Goal: Transaction & Acquisition: Purchase product/service

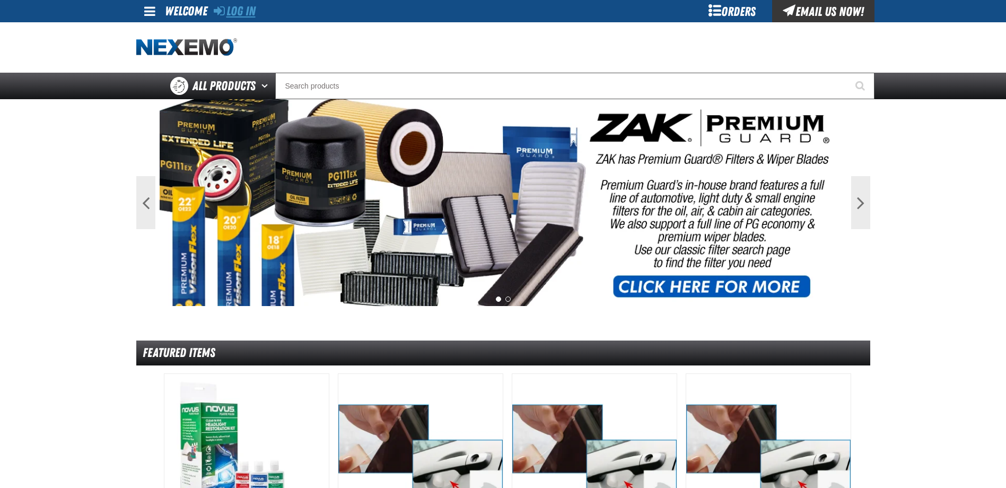
click at [248, 6] on link "Log In" at bounding box center [235, 11] width 42 height 15
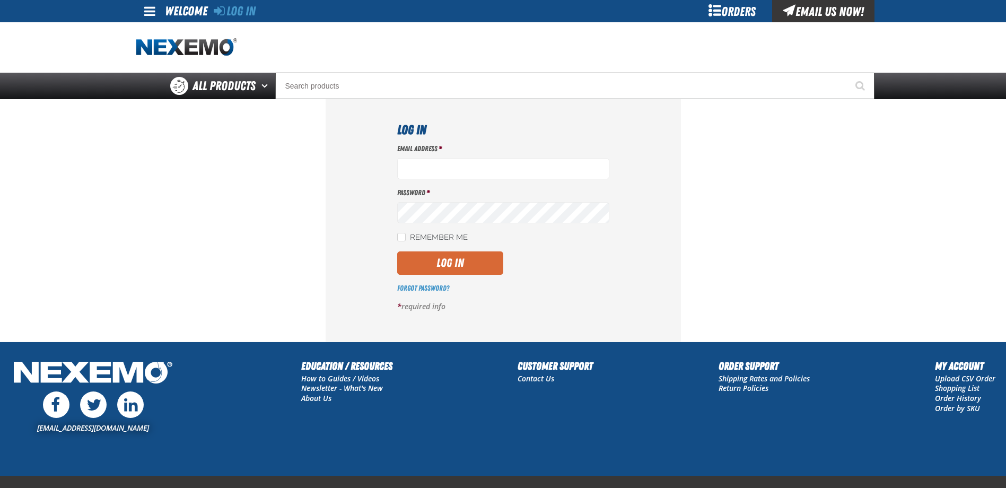
type input "[EMAIL_ADDRESS][DOMAIN_NAME]"
click at [469, 272] on button "Log In" at bounding box center [450, 262] width 106 height 23
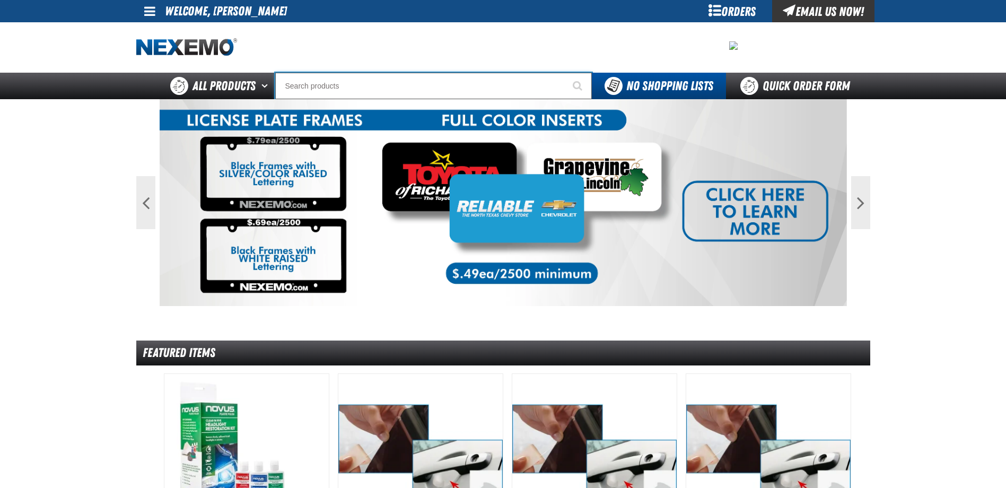
click at [302, 88] on input "Search" at bounding box center [433, 86] width 316 height 27
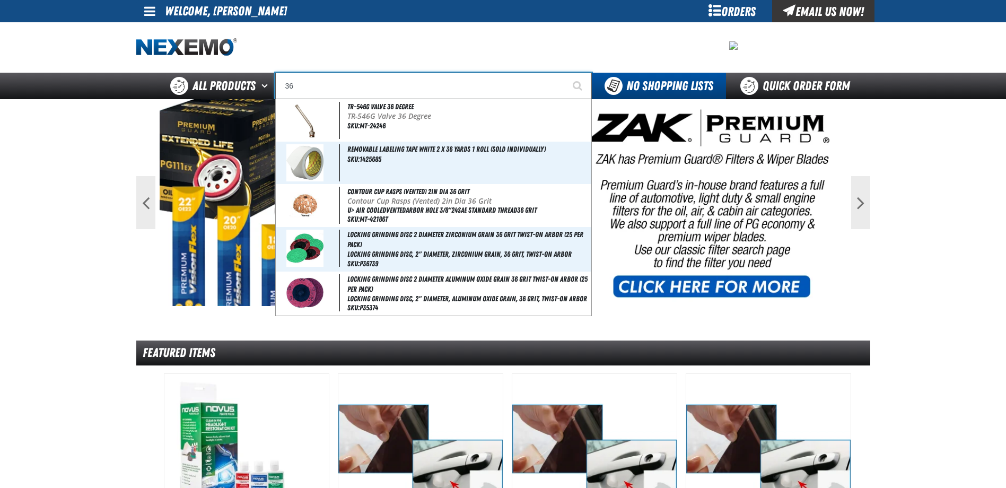
type input "3"
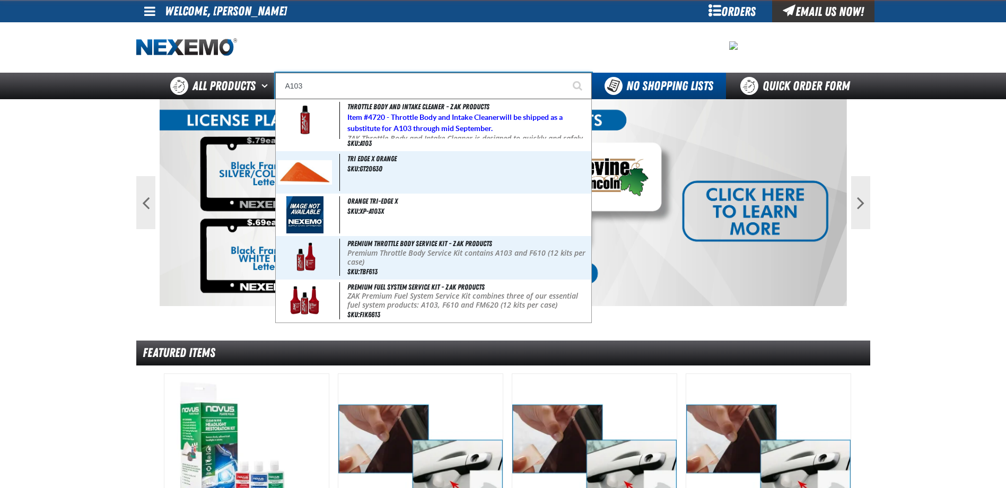
type input "A103"
click at [565, 73] on button "Start Searching" at bounding box center [578, 86] width 27 height 27
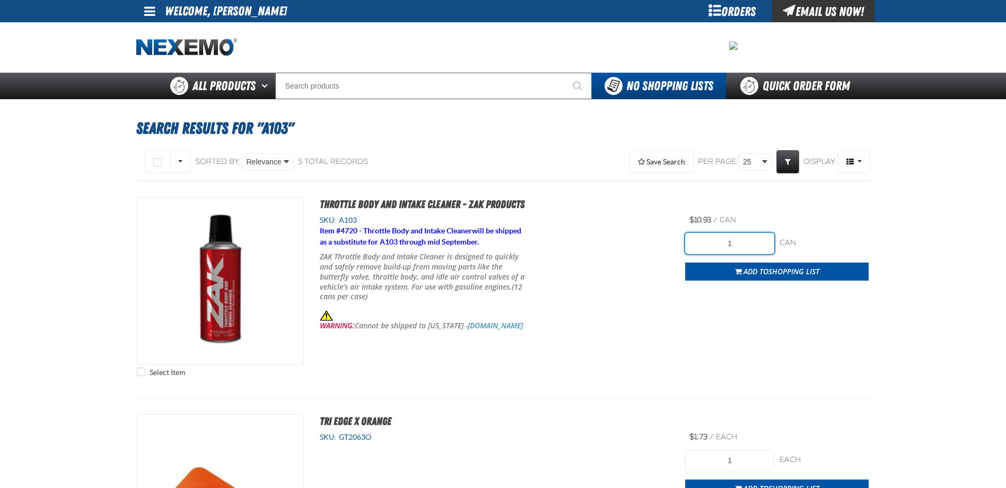
drag, startPoint x: 708, startPoint y: 239, endPoint x: 832, endPoint y: 249, distance: 124.5
click at [832, 249] on div "1 can can" at bounding box center [776, 243] width 183 height 21
type input "36"
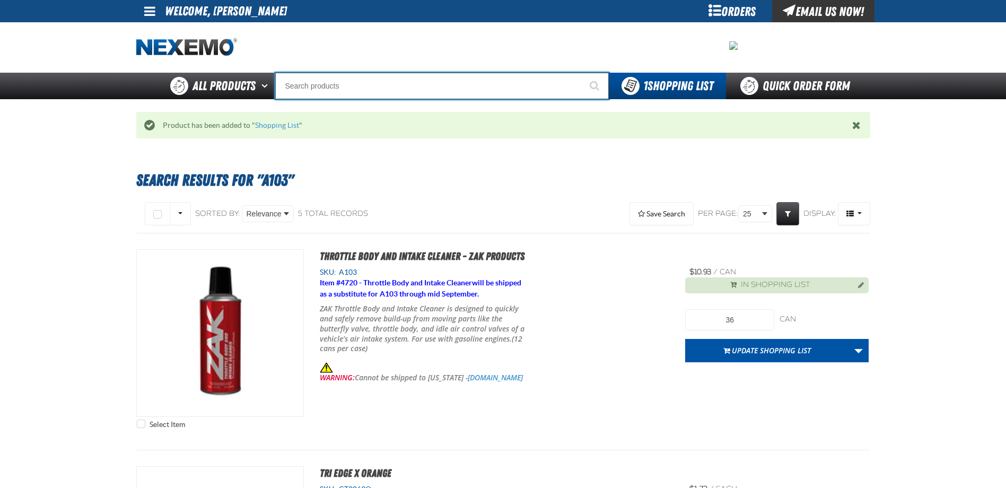
click at [316, 90] on input "Search" at bounding box center [441, 86] width 333 height 27
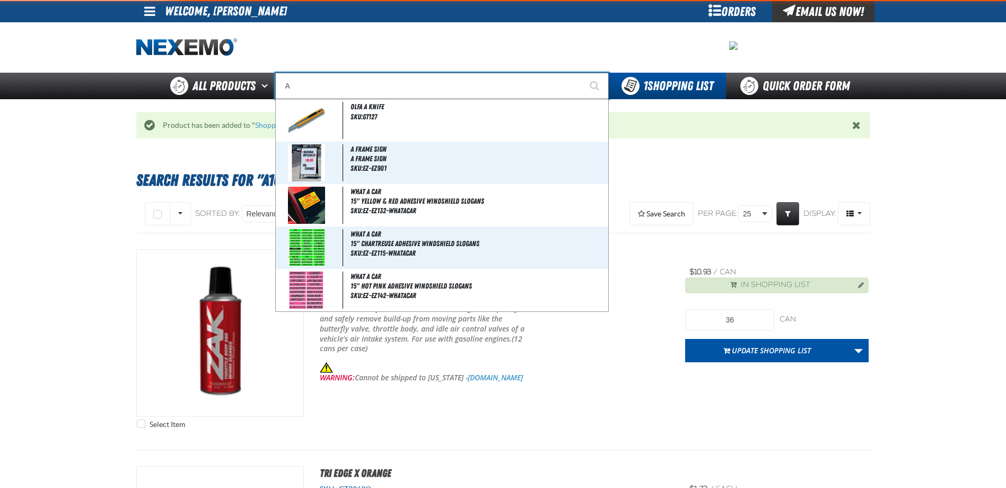
type input "AC"
type input "AC Power Booster - ZAK Products"
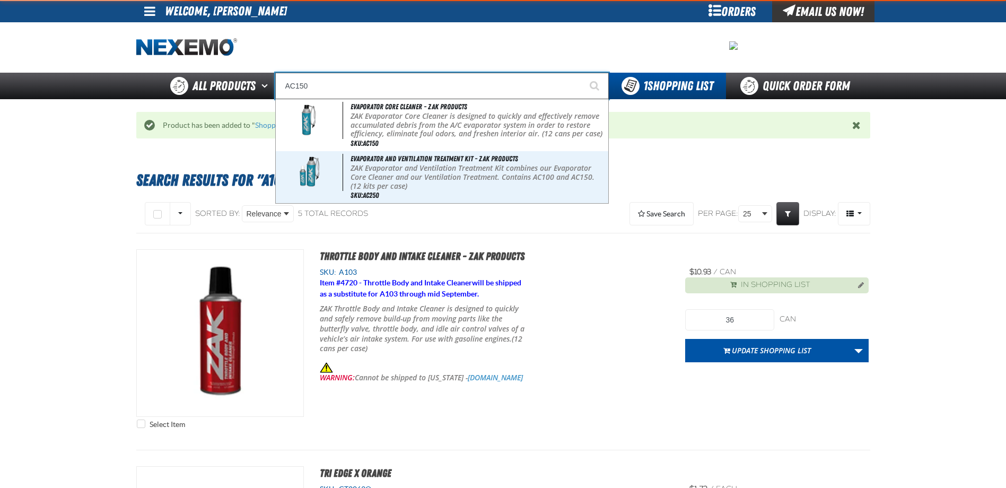
type input "AC150"
click at [582, 73] on button "Start Searching" at bounding box center [595, 86] width 27 height 27
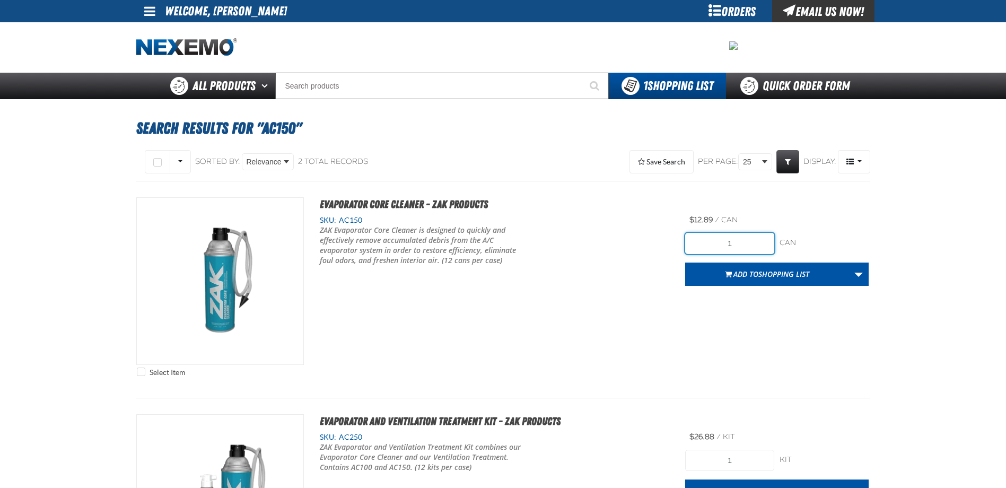
drag, startPoint x: 723, startPoint y: 242, endPoint x: 769, endPoint y: 237, distance: 45.9
click at [769, 237] on input "1" at bounding box center [729, 243] width 89 height 21
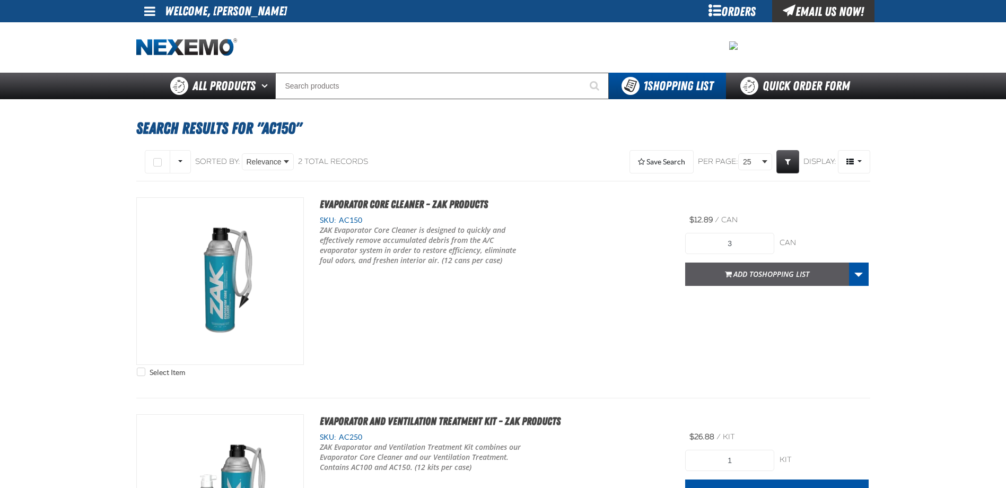
click at [698, 272] on button "Add to Shopping List" at bounding box center [767, 273] width 164 height 23
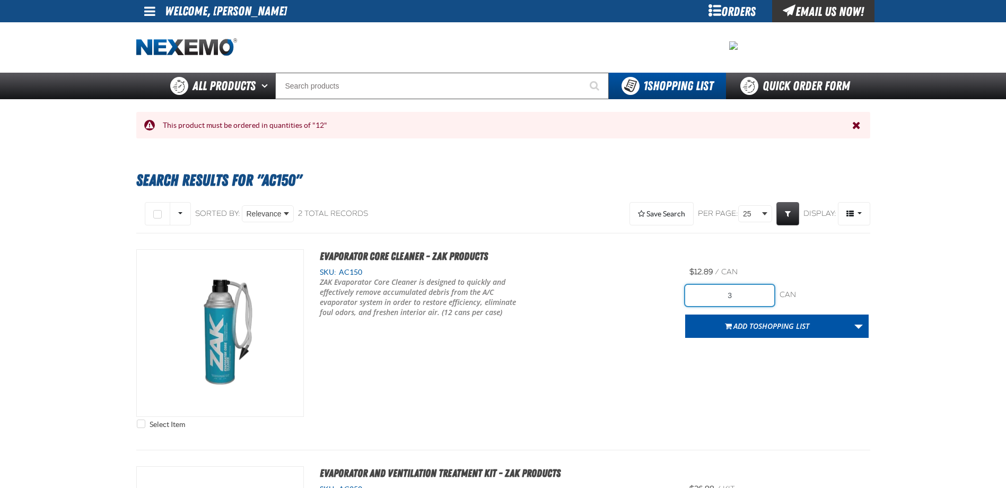
drag, startPoint x: 719, startPoint y: 295, endPoint x: 785, endPoint y: 299, distance: 66.4
click at [785, 299] on div "3 can can" at bounding box center [776, 295] width 183 height 21
type input "36"
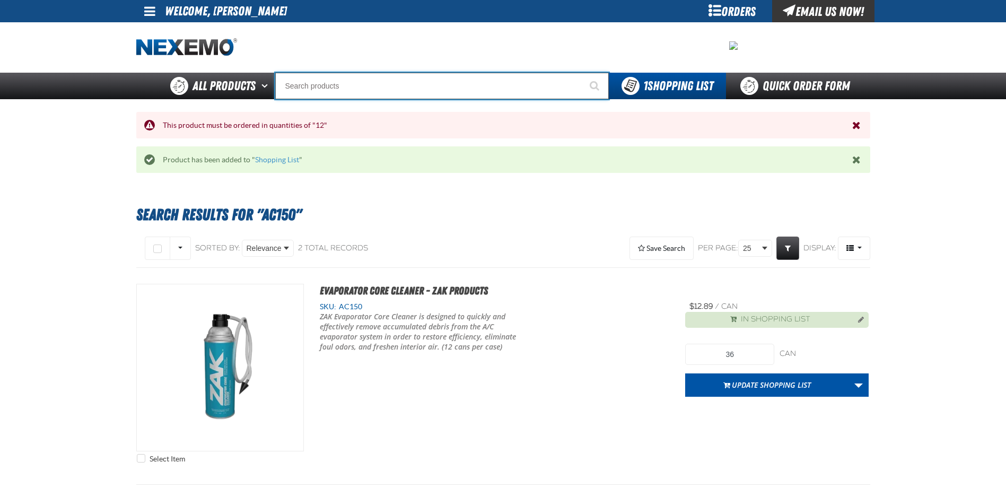
click at [354, 90] on input "Search" at bounding box center [441, 86] width 333 height 27
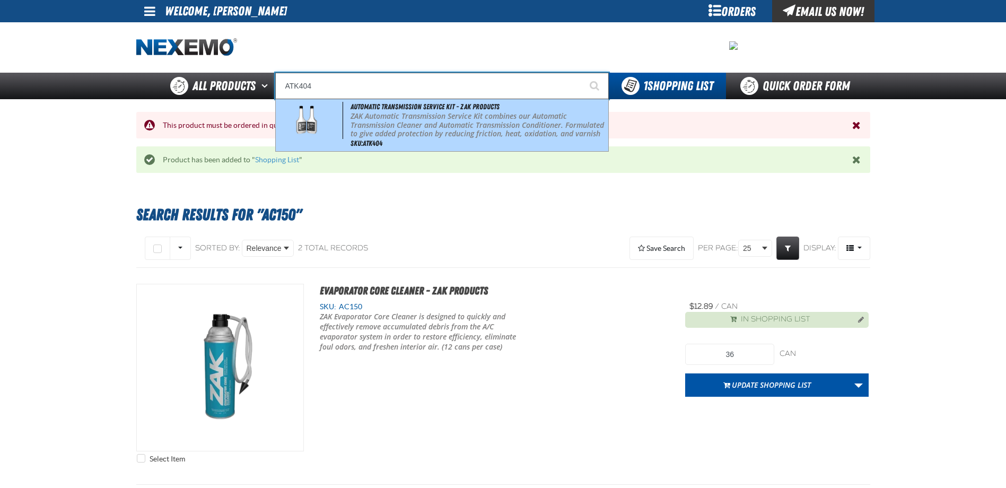
click at [364, 125] on p "ZAK Automatic Transmission Service Kit combines our Automatic Transmission Clea…" at bounding box center [477, 130] width 255 height 36
type input "Automatic Transmission Service Kit - ZAK Products"
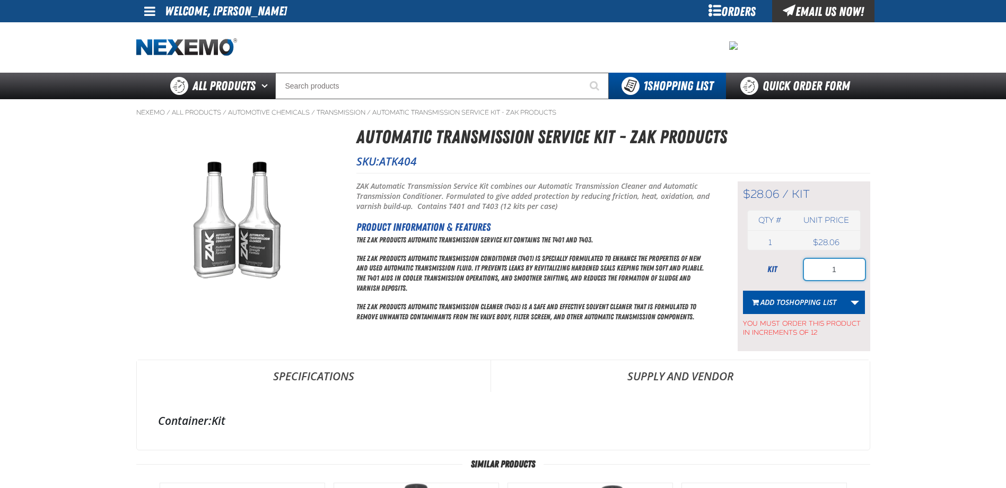
drag, startPoint x: 823, startPoint y: 269, endPoint x: 877, endPoint y: 269, distance: 53.5
click at [877, 269] on main "Nexemo / All Products / / / ATK404" at bounding box center [503, 435] width 1006 height 673
type input "36"
click at [788, 292] on button "Add to Shopping List" at bounding box center [794, 301] width 102 height 23
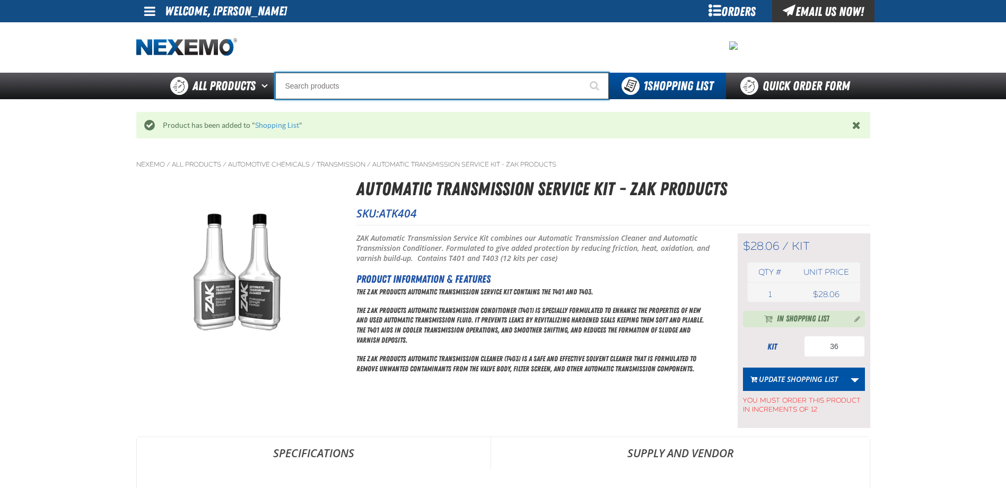
click at [372, 91] on input "Search" at bounding box center [441, 86] width 333 height 27
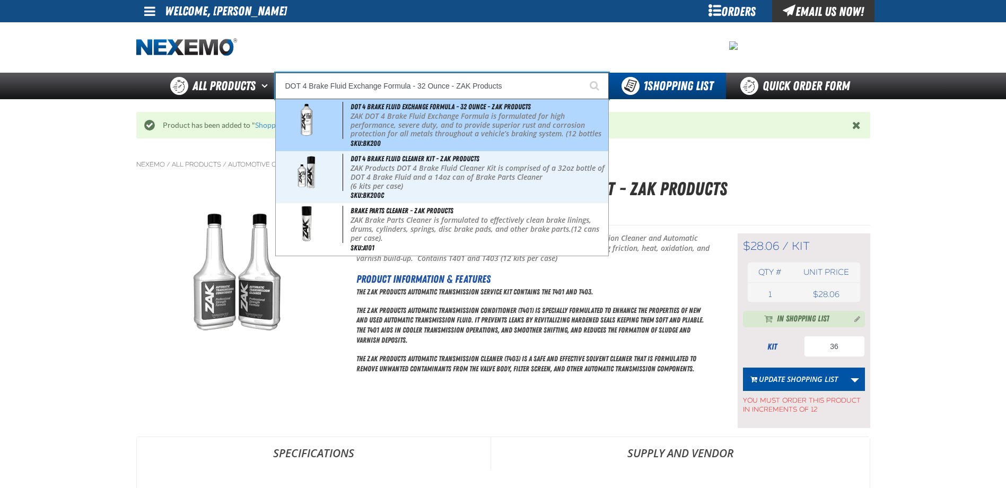
type input "DOT 4 Brake Fluid Cleaner Kit - ZAK Products"
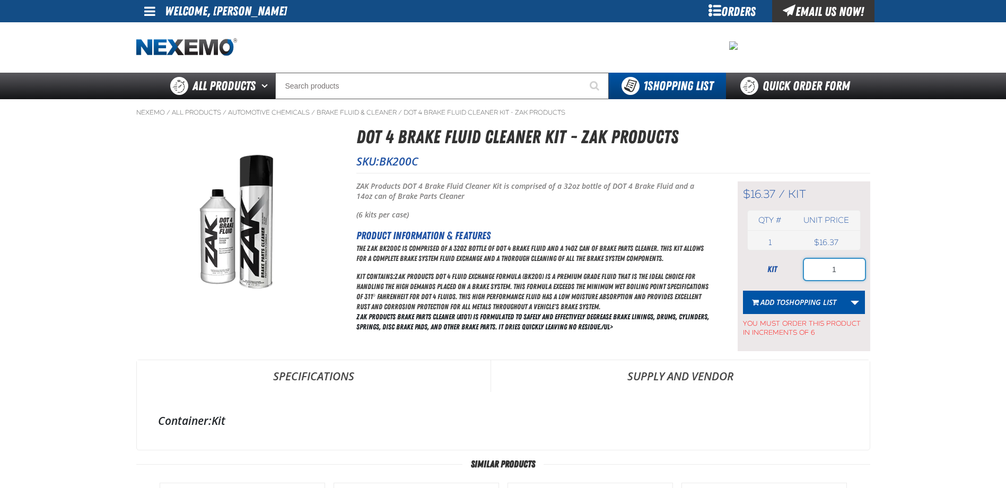
drag, startPoint x: 830, startPoint y: 270, endPoint x: 931, endPoint y: 272, distance: 101.3
click at [931, 272] on main "Nexemo / All Products / / / BK200C" at bounding box center [503, 435] width 1006 height 673
type input "36"
click at [792, 297] on span "Shopping List" at bounding box center [810, 302] width 51 height 10
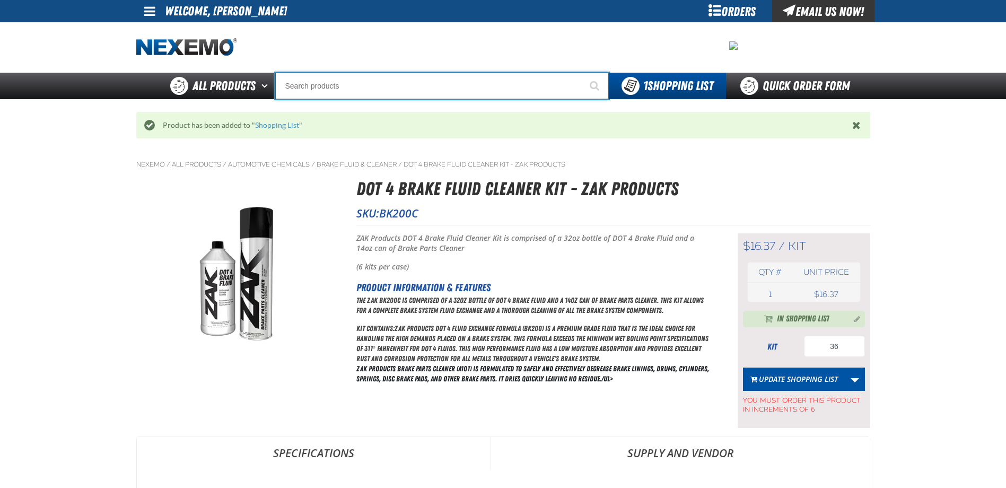
click at [339, 85] on input "Search" at bounding box center [441, 86] width 333 height 27
type input "C"
type input "C Alkaline Battery 1.5 Volt (12 per pack)"
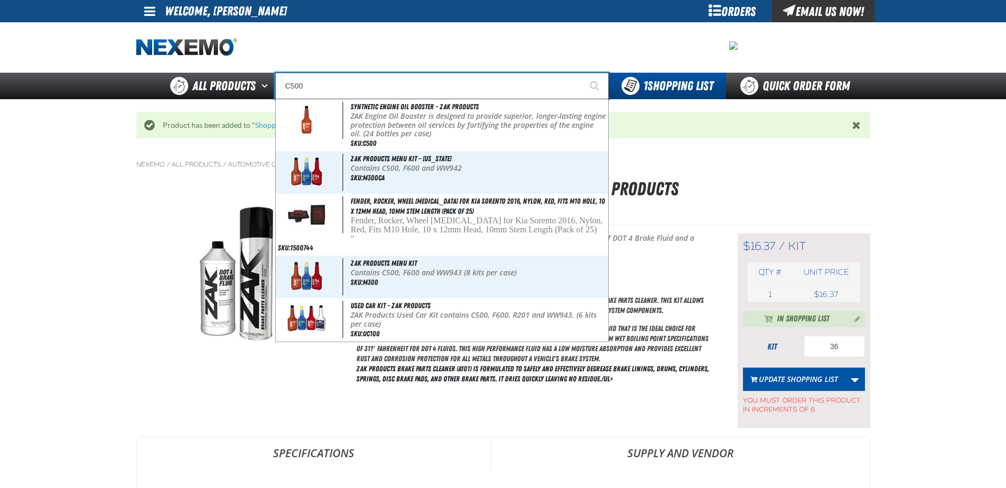
type input "Synthetic Engine Oil Booster - ZAK Products"
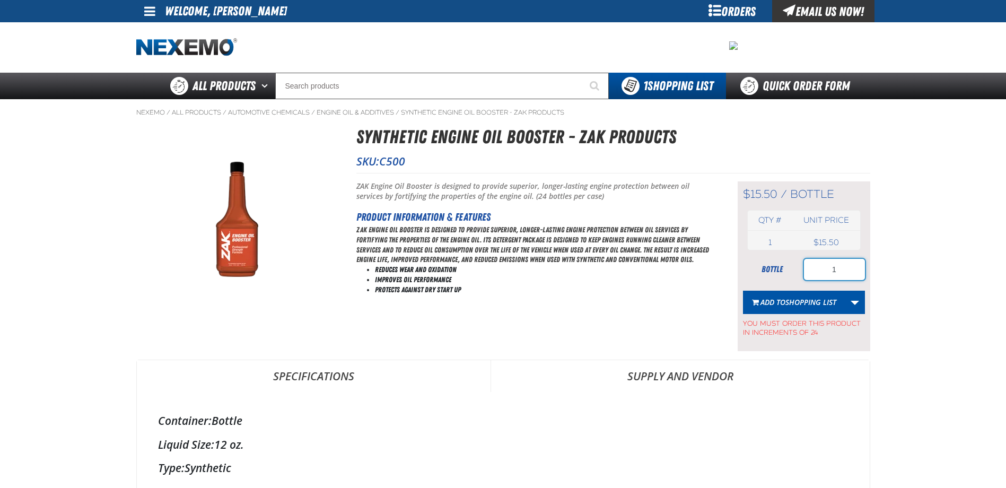
drag, startPoint x: 829, startPoint y: 266, endPoint x: 876, endPoint y: 272, distance: 47.7
click at [876, 272] on main "Nexemo / All Products / / / C500 1" at bounding box center [503, 459] width 1006 height 720
type input "120"
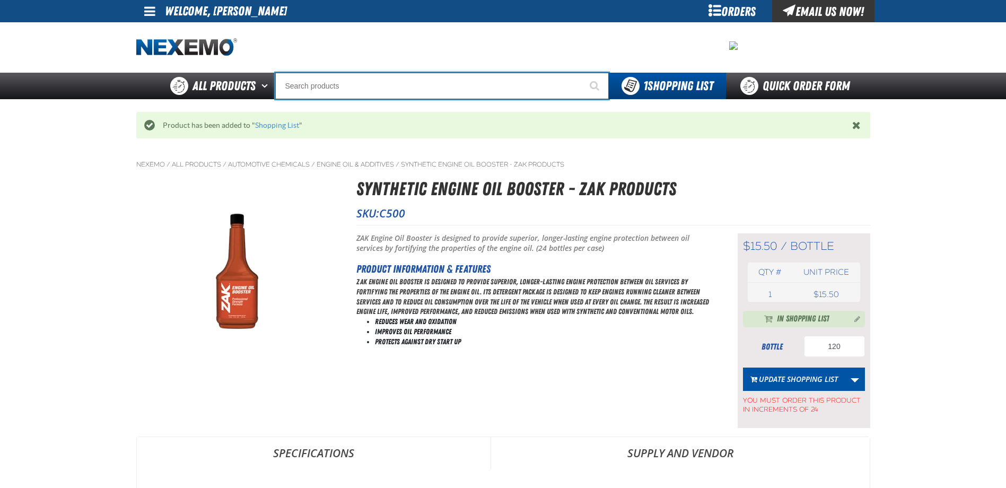
click at [365, 89] on input "Search" at bounding box center [441, 86] width 333 height 27
type input "D"
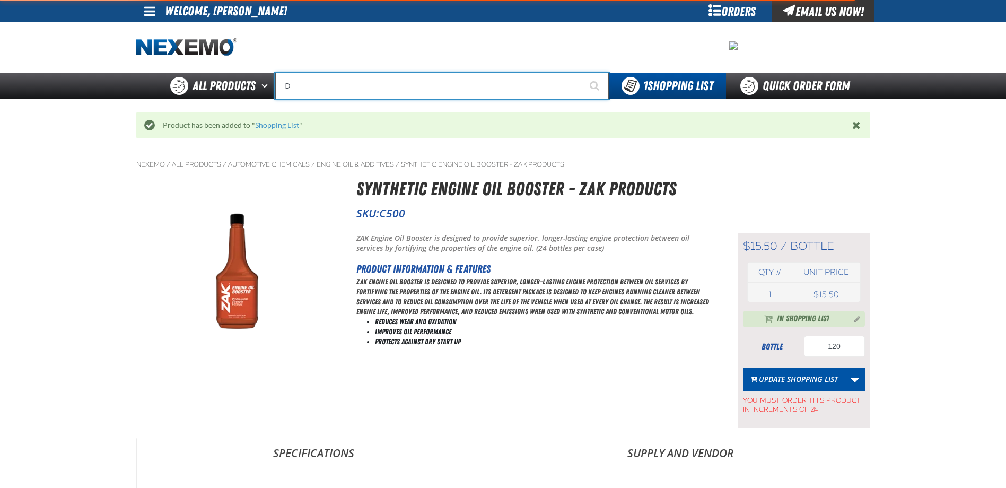
type input "D Alkaline Battery 1.5 Volt (ph)"
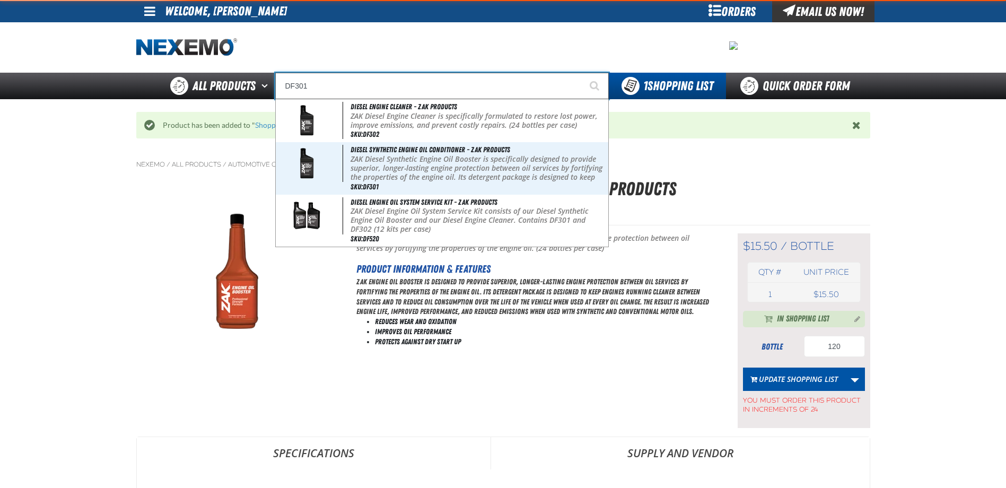
type input "DF301"
click at [582, 73] on button "Start Searching" at bounding box center [595, 86] width 27 height 27
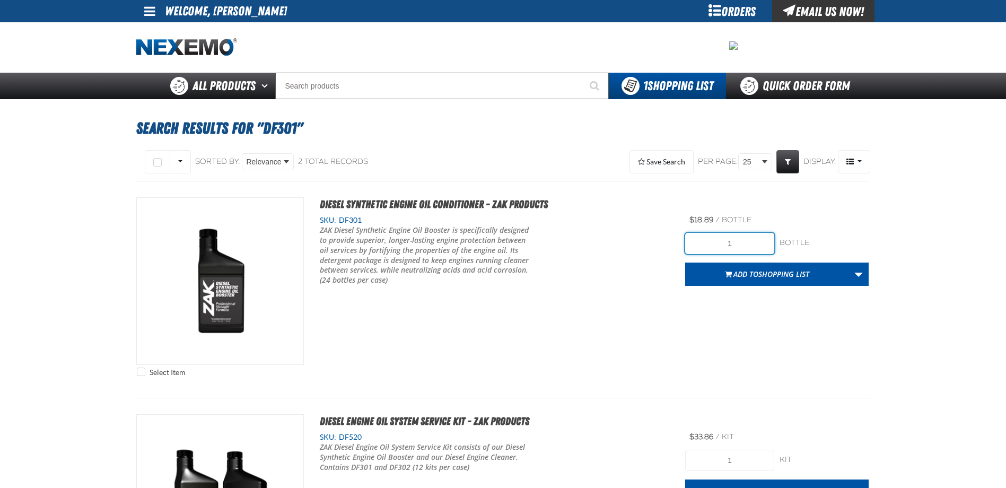
drag, startPoint x: 710, startPoint y: 240, endPoint x: 818, endPoint y: 260, distance: 109.4
click at [818, 260] on form "1 bottle bottle Add to Shopping List Create New Shopping List Add to Shopping L…" at bounding box center [776, 259] width 183 height 53
type input "24"
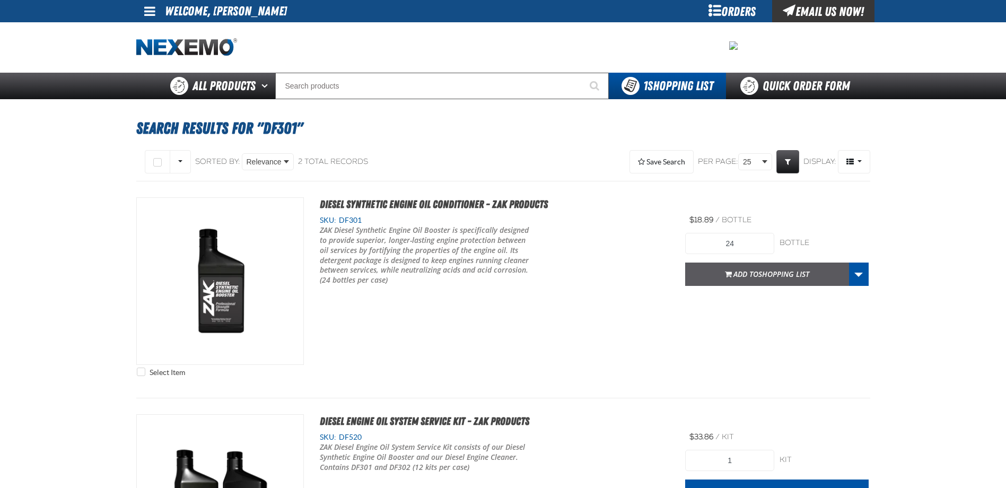
click at [693, 272] on button "Add to Shopping List" at bounding box center [767, 273] width 164 height 23
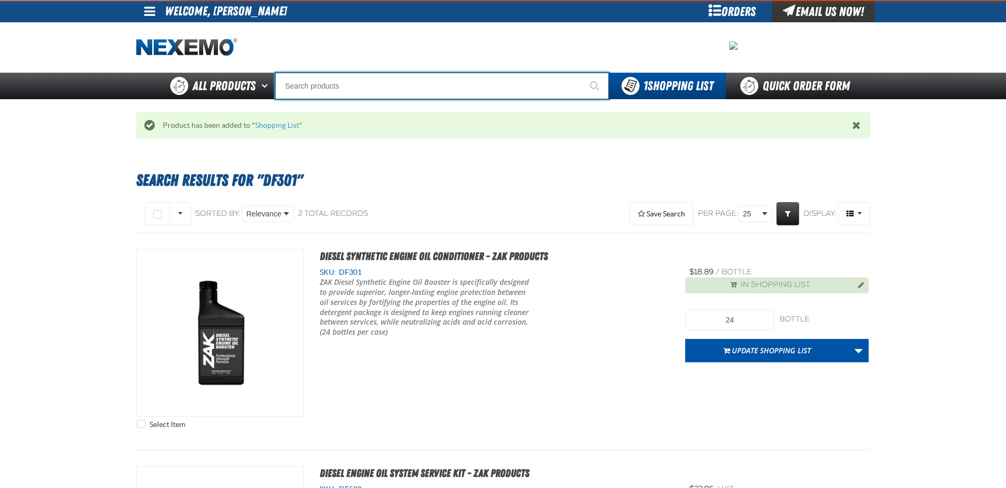
click at [328, 91] on input "Search" at bounding box center [441, 86] width 333 height 27
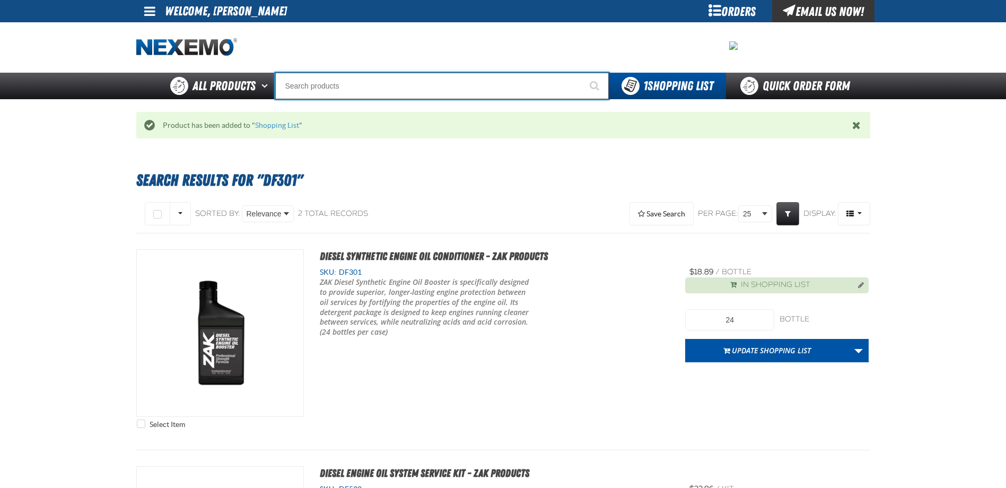
type input "D"
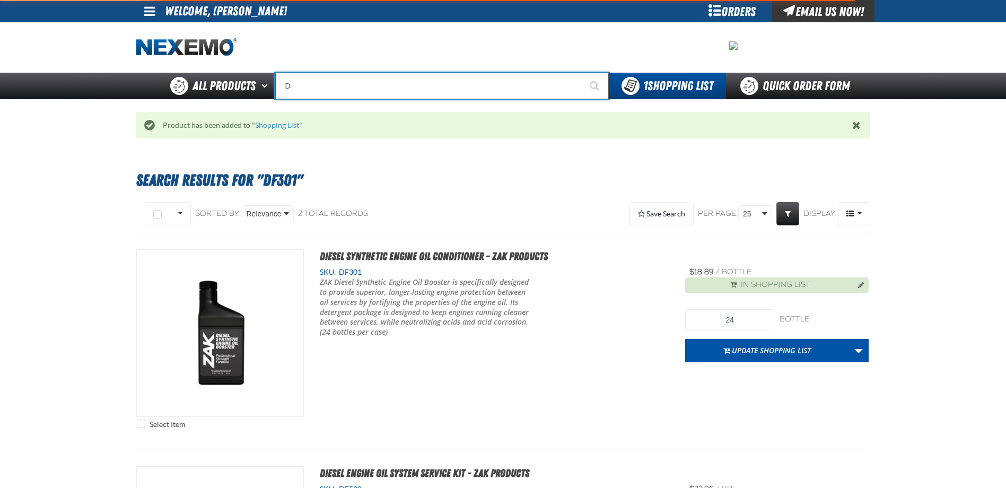
type input "D Alkaline Battery 1.5 Volt (ph)"
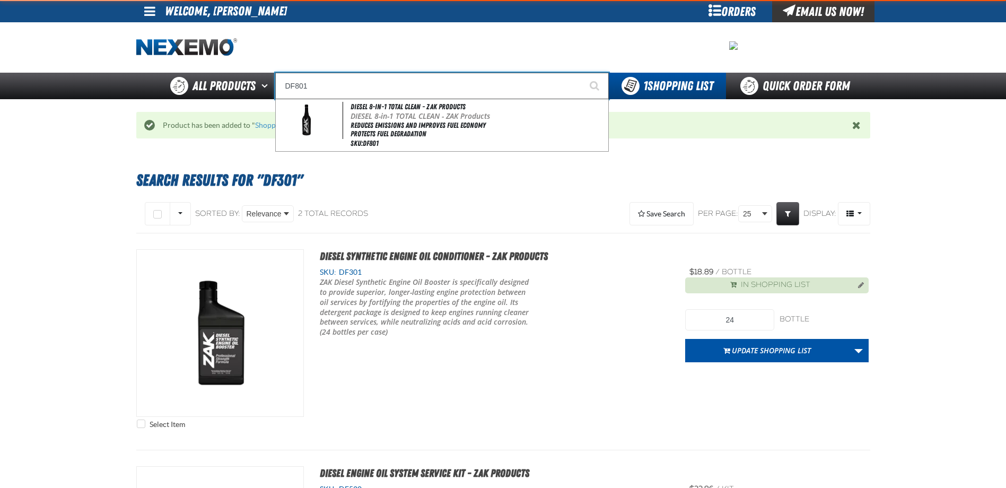
type input "DF801"
click at [582, 73] on button "Start Searching" at bounding box center [595, 86] width 27 height 27
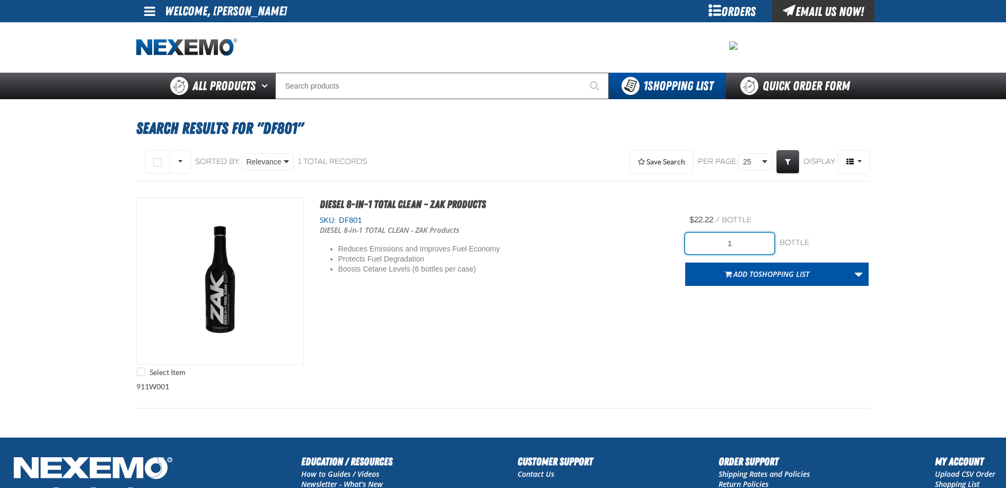
drag, startPoint x: 719, startPoint y: 245, endPoint x: 847, endPoint y: 252, distance: 127.9
click at [847, 252] on div "1 bottle bottle" at bounding box center [776, 243] width 183 height 21
type input "18"
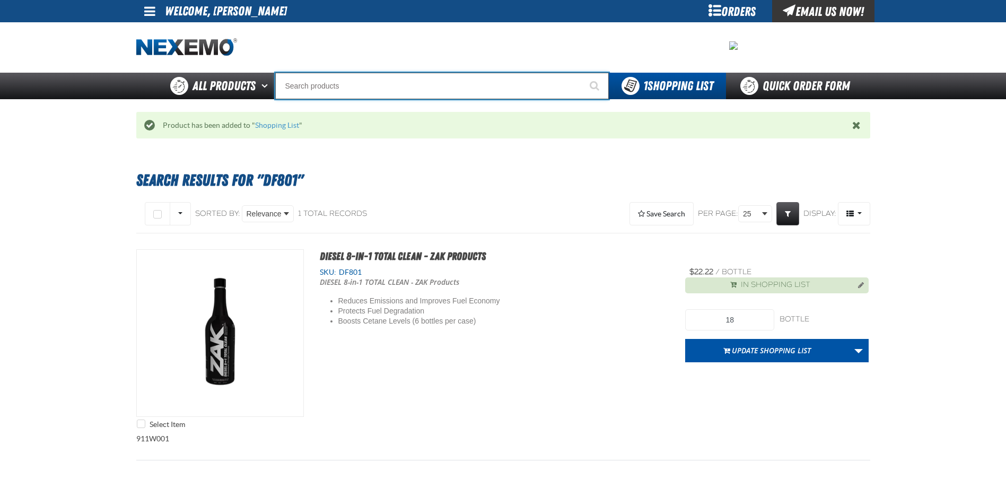
click at [328, 92] on input "Search" at bounding box center [441, 86] width 333 height 27
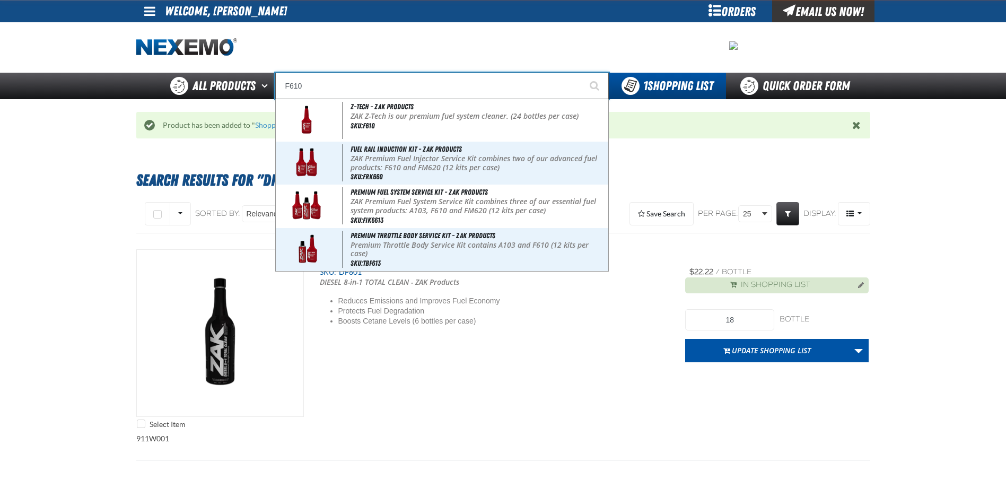
type input "F610"
click at [582, 73] on button "Start Searching" at bounding box center [595, 86] width 27 height 27
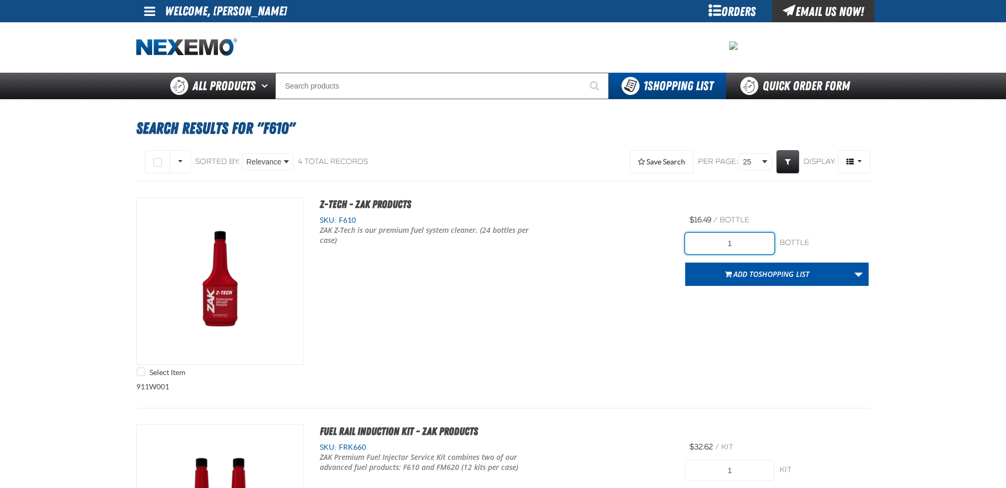
drag, startPoint x: 713, startPoint y: 241, endPoint x: 789, endPoint y: 244, distance: 76.4
click at [788, 244] on div "1 bottle bottle" at bounding box center [776, 243] width 183 height 21
type input "96"
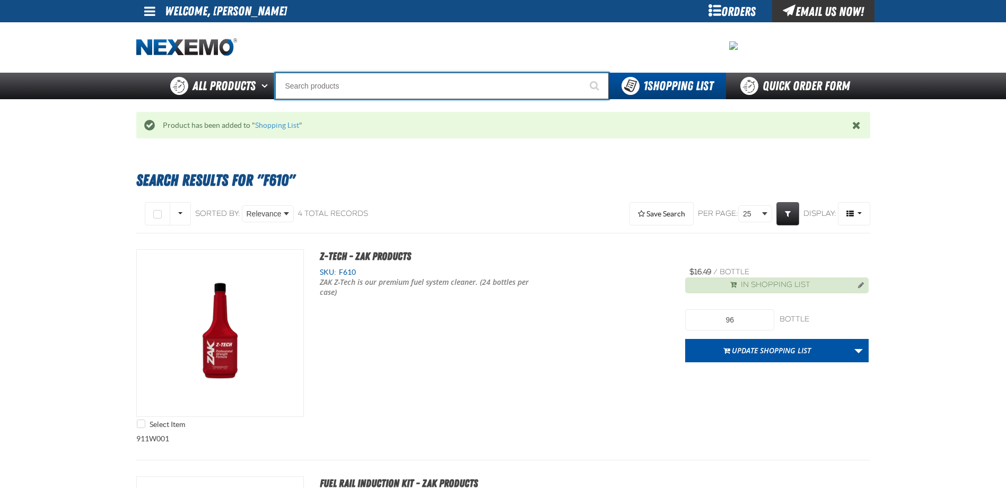
click at [327, 92] on input "Search" at bounding box center [441, 86] width 333 height 27
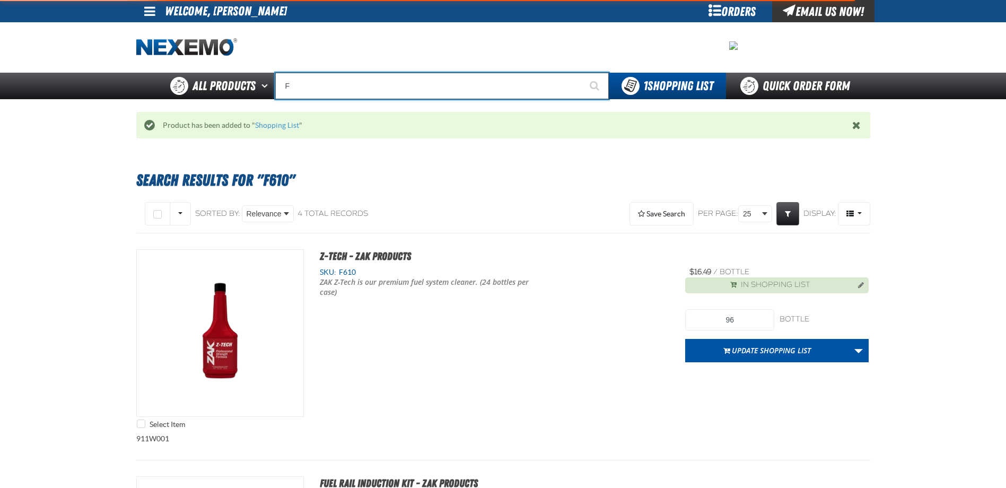
type input "FR"
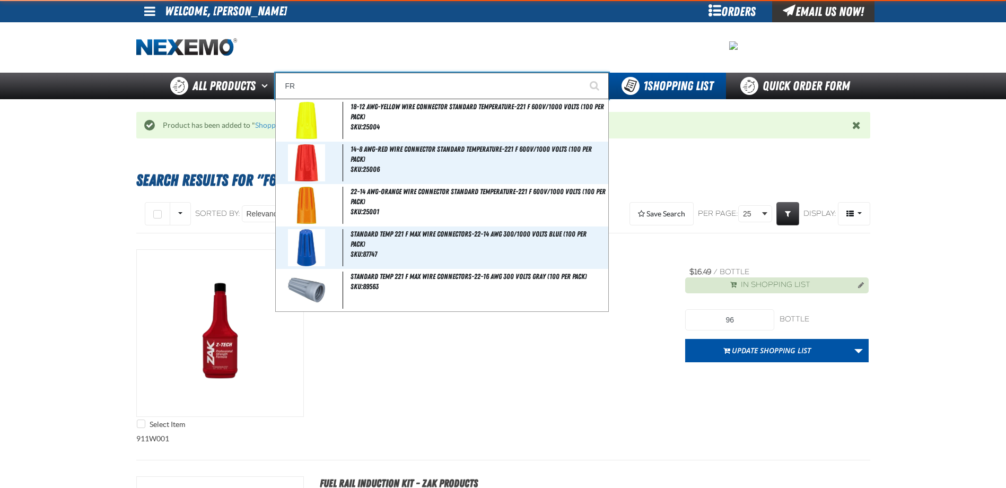
type input "FROM"
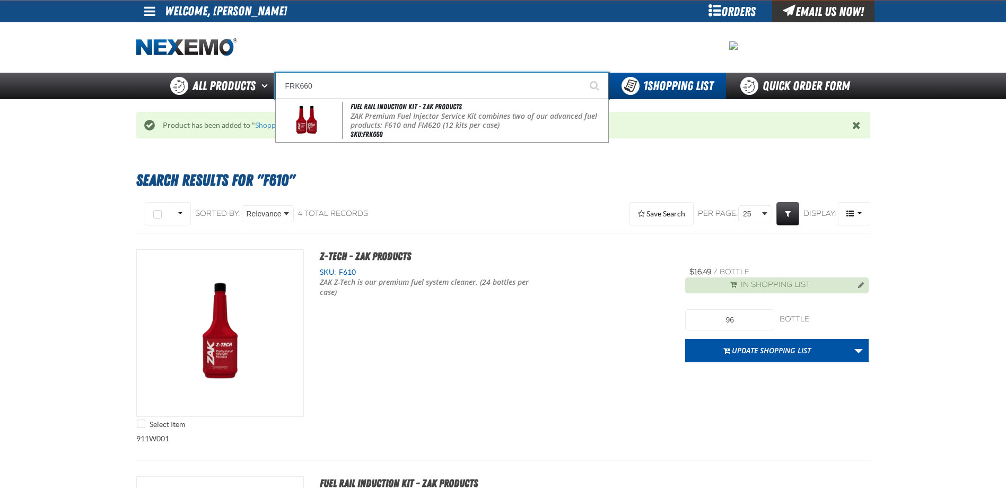
type input "FRK660"
click at [582, 73] on button "Start Searching" at bounding box center [595, 86] width 27 height 27
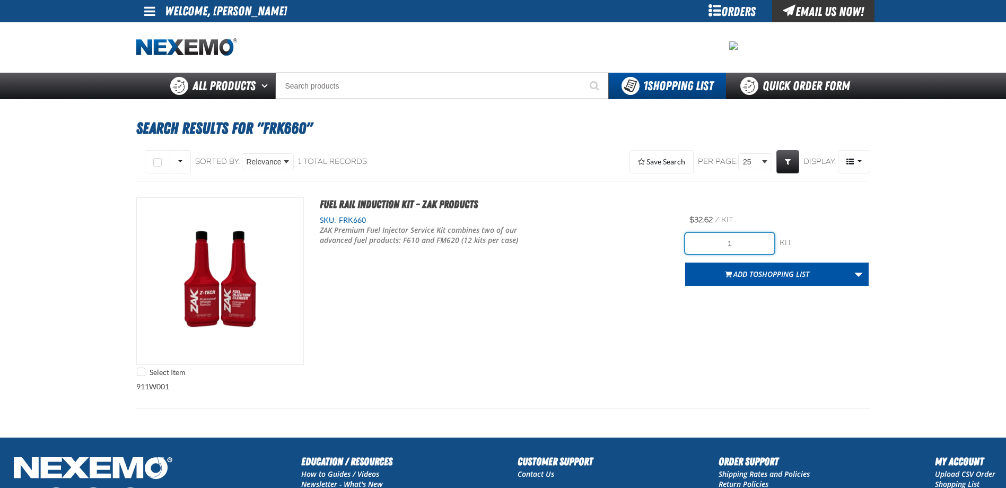
drag, startPoint x: 718, startPoint y: 240, endPoint x: 771, endPoint y: 250, distance: 54.0
click at [771, 250] on input "1" at bounding box center [729, 243] width 89 height 21
type input "24"
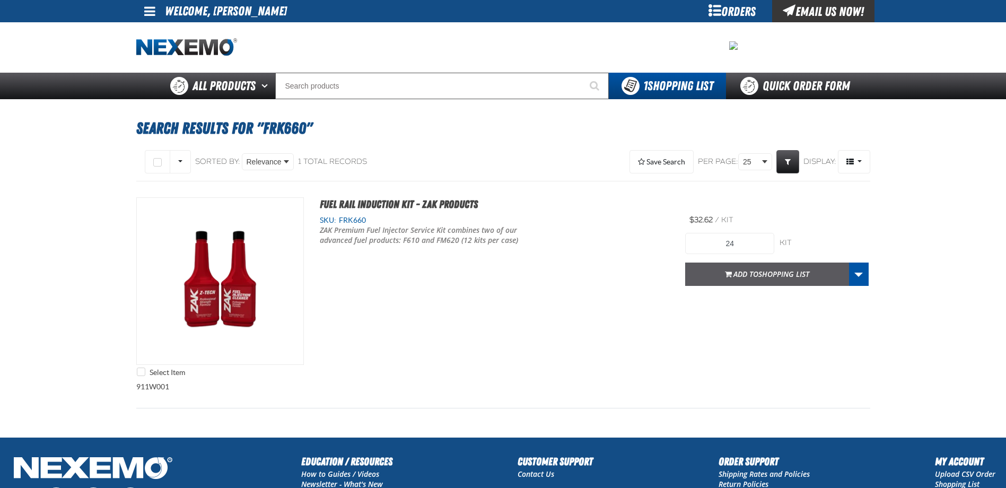
click at [693, 265] on button "Add to Shopping List" at bounding box center [767, 273] width 164 height 23
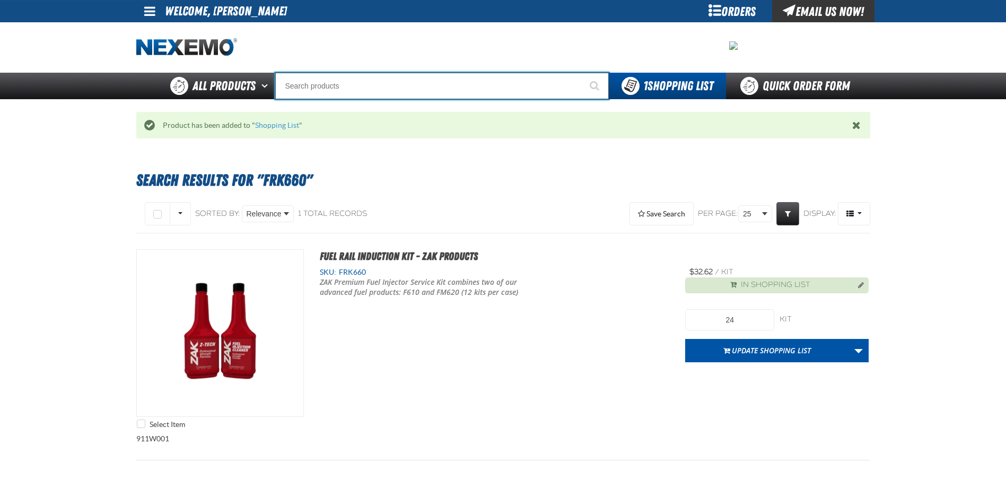
click at [331, 92] on input "Search" at bounding box center [441, 86] width 333 height 27
type input "R"
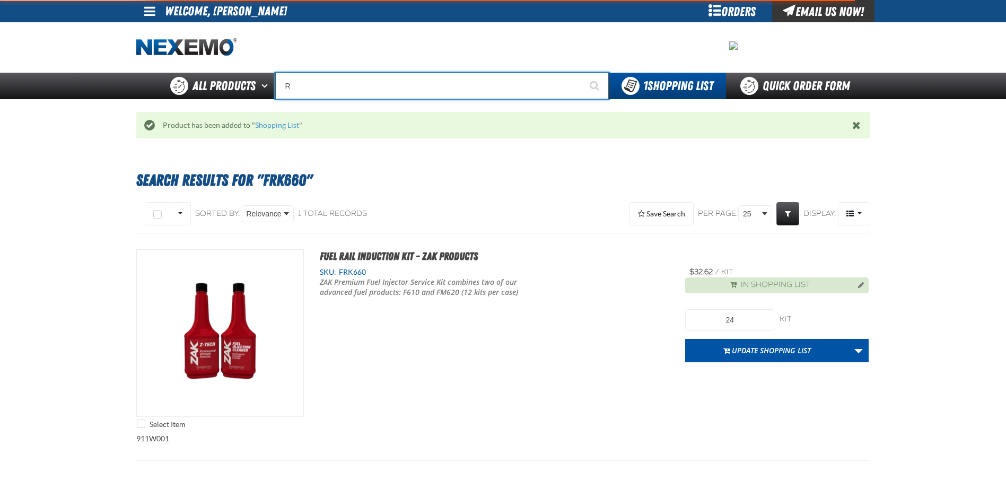
type input "ROADSIDE R"
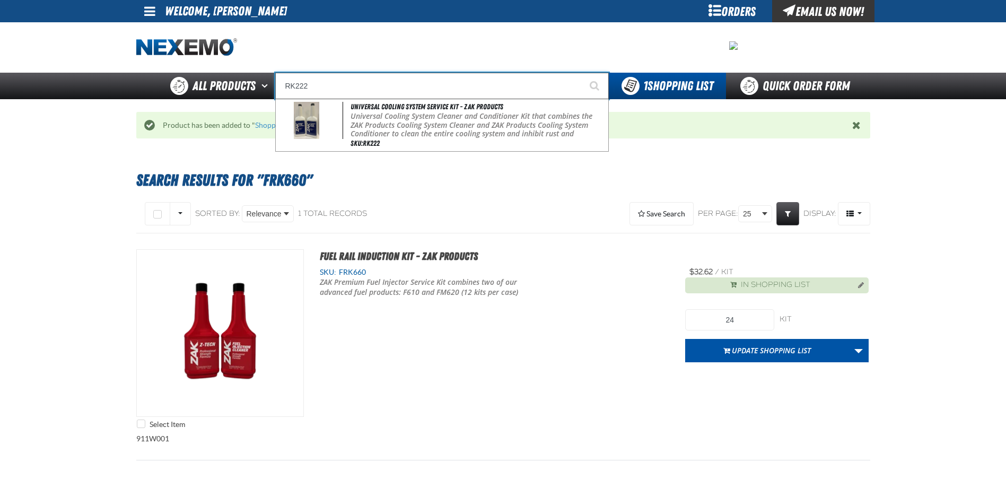
type input "RK222"
click at [582, 73] on button "Start Searching" at bounding box center [595, 86] width 27 height 27
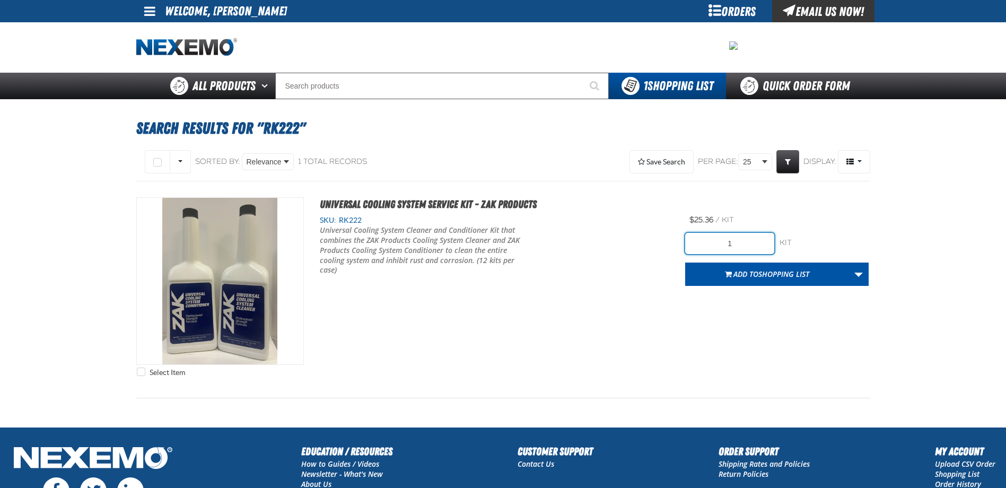
drag, startPoint x: 711, startPoint y: 236, endPoint x: 816, endPoint y: 253, distance: 106.3
click at [816, 253] on div "1 kit kit" at bounding box center [776, 243] width 183 height 21
type input "48"
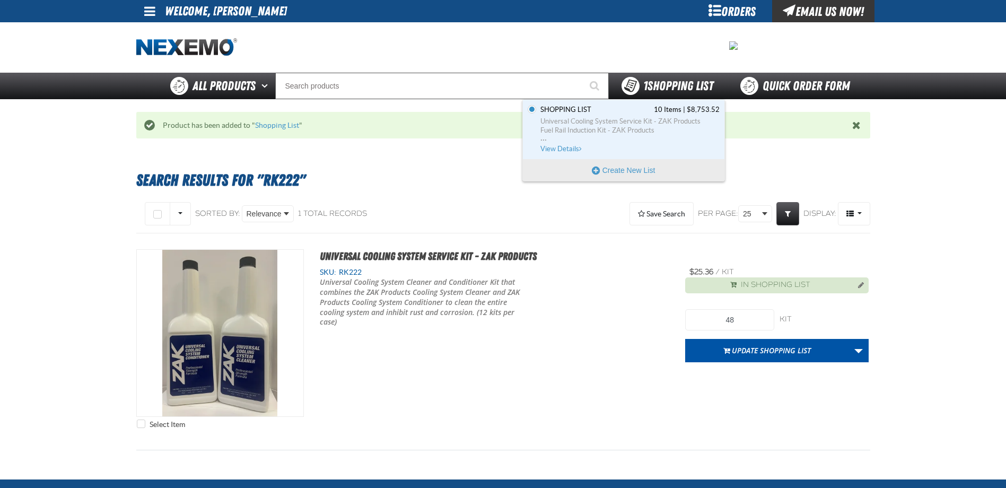
click at [666, 82] on span "1 Shopping List" at bounding box center [678, 85] width 70 height 15
click at [614, 115] on link "Shopping List 10 Items | $8,753.52 Universal Cooling System Service Kit - ZAK P…" at bounding box center [628, 129] width 181 height 49
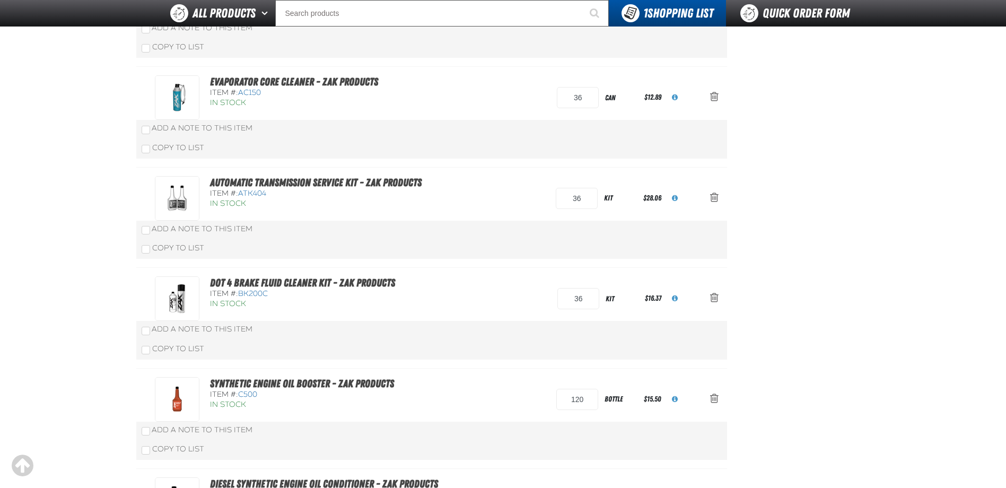
scroll to position [106, 0]
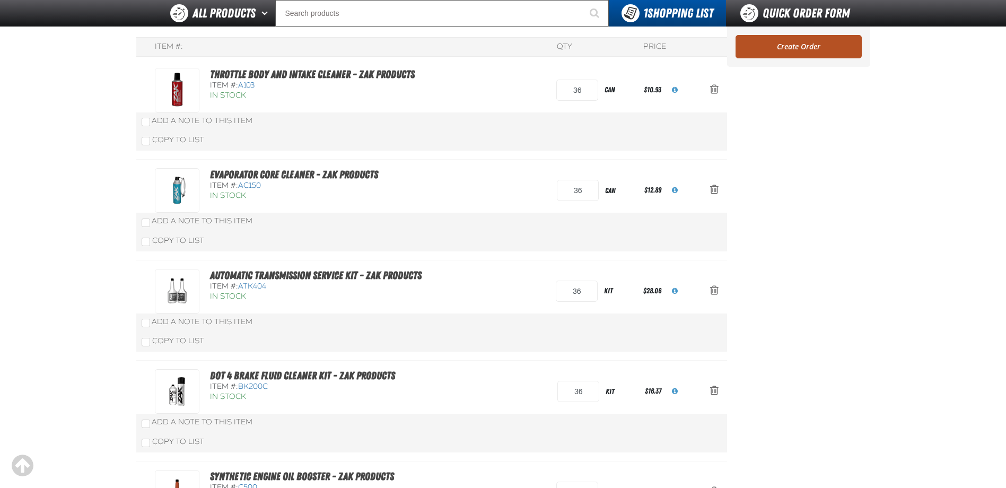
click at [788, 46] on link "Create Order" at bounding box center [798, 46] width 126 height 23
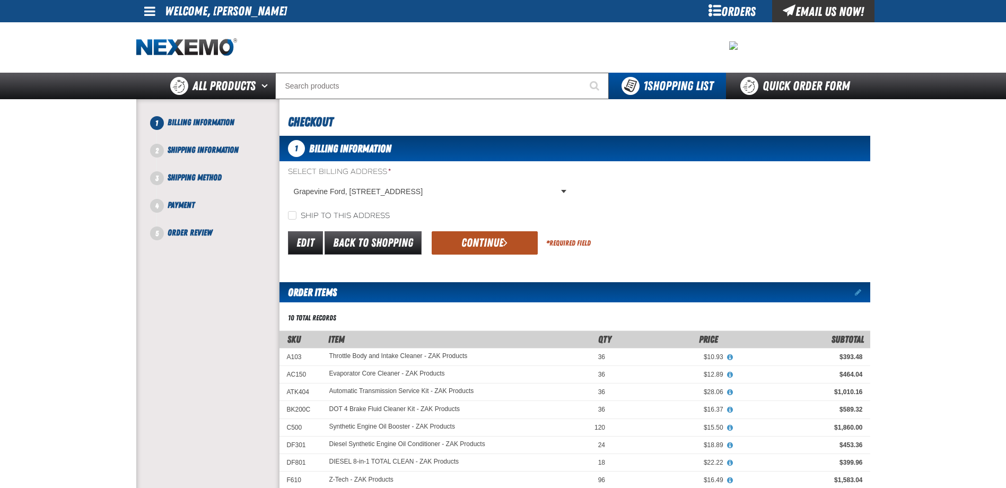
click at [495, 240] on button "Continue" at bounding box center [484, 242] width 106 height 23
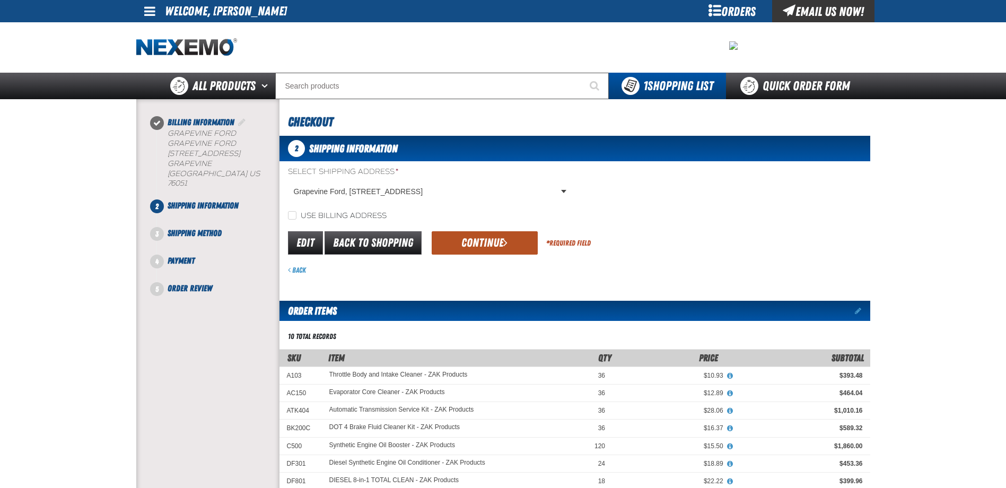
click at [487, 244] on button "Continue" at bounding box center [484, 242] width 106 height 23
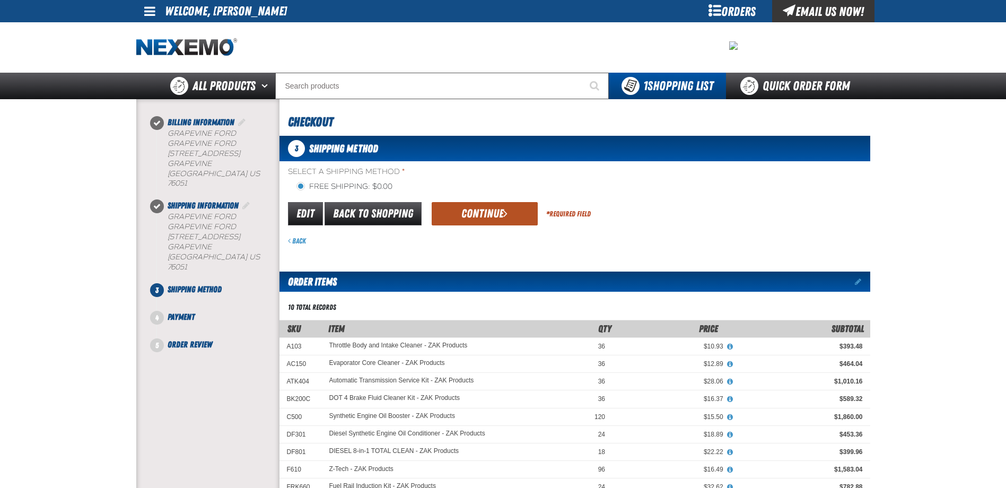
click at [485, 221] on button "Continue" at bounding box center [484, 213] width 106 height 23
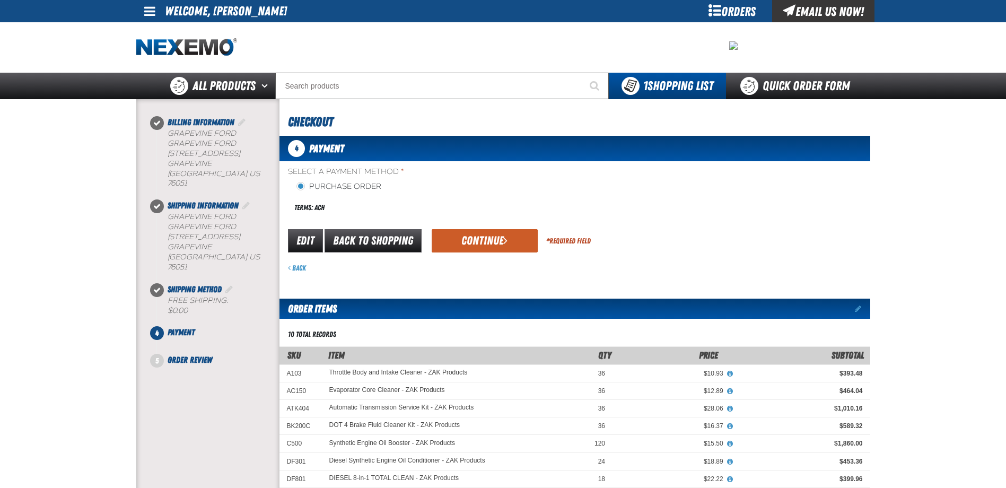
click at [481, 238] on button "Continue" at bounding box center [484, 240] width 106 height 23
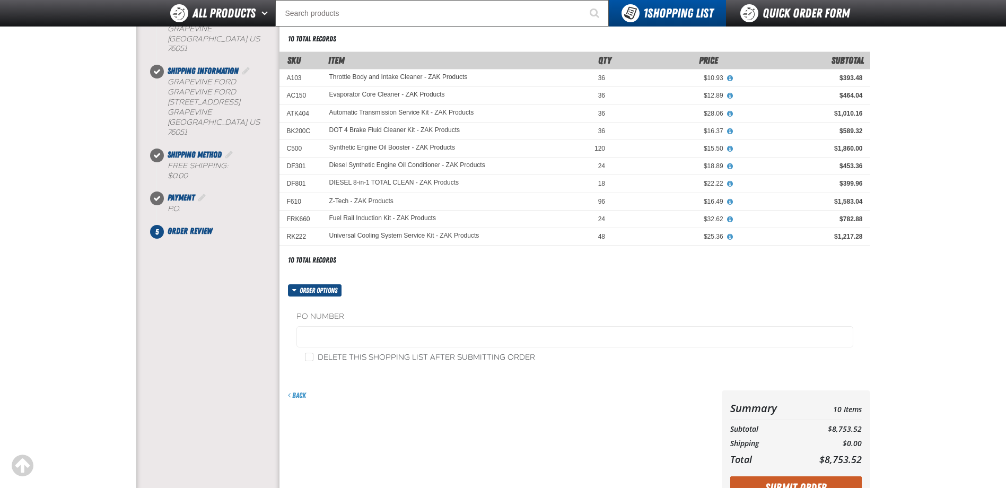
scroll to position [159, 0]
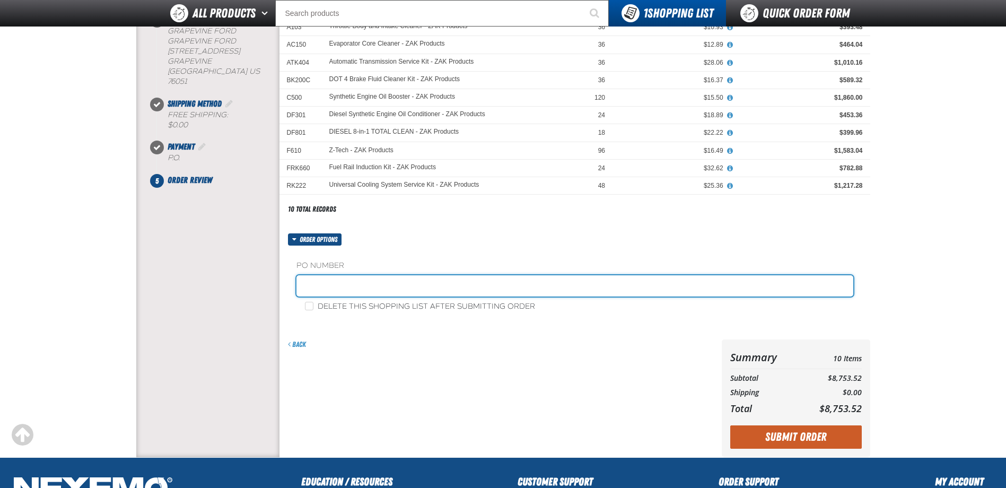
click at [346, 280] on input "text" at bounding box center [574, 285] width 557 height 21
type input "Z08155"
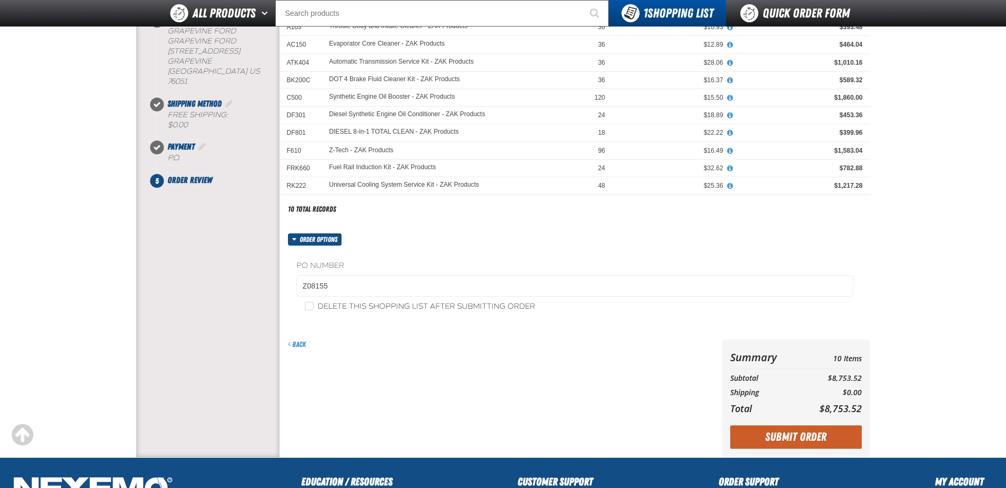
click at [312, 311] on label "Delete this shopping list after submitting order" at bounding box center [420, 307] width 230 height 10
click at [312, 310] on input "Delete this shopping list after submitting order" at bounding box center [309, 306] width 8 height 8
checkbox input "true"
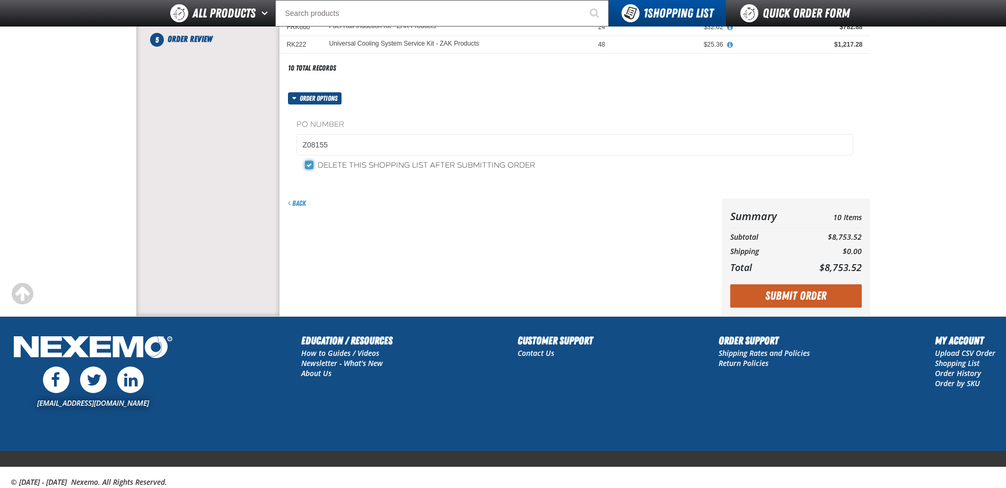
scroll to position [331, 0]
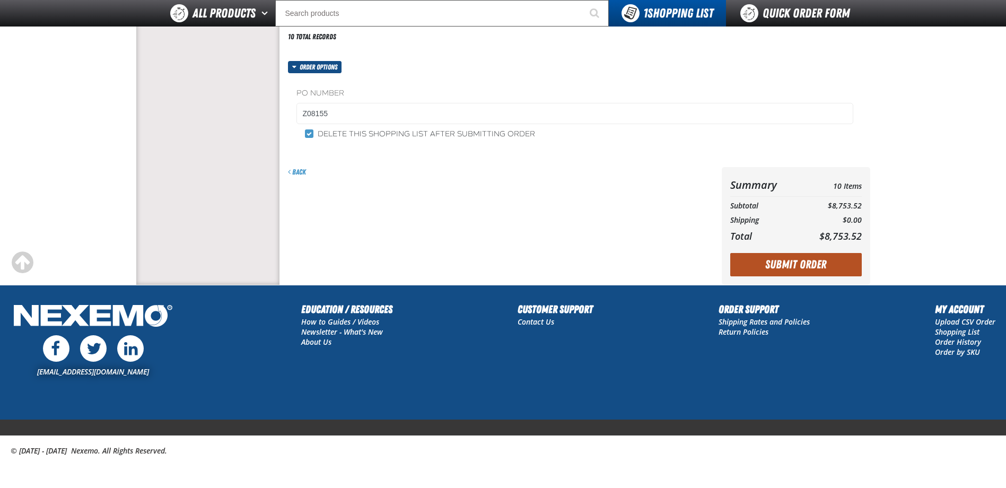
click at [807, 268] on button "Submit Order" at bounding box center [795, 264] width 131 height 23
